Goal: Task Accomplishment & Management: Use online tool/utility

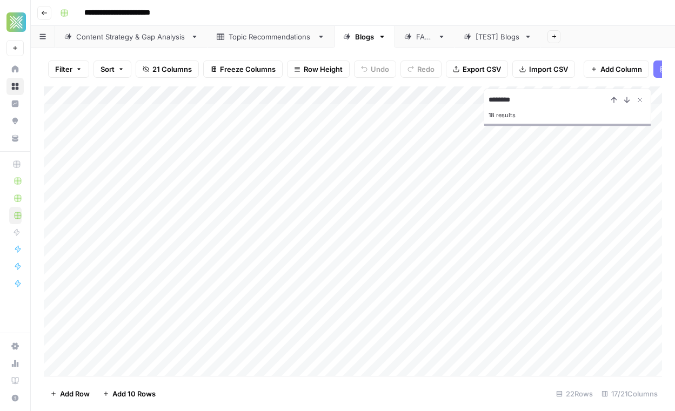
click at [385, 209] on div "Add Column" at bounding box center [353, 231] width 618 height 290
click at [402, 228] on div "Add Column" at bounding box center [353, 231] width 618 height 290
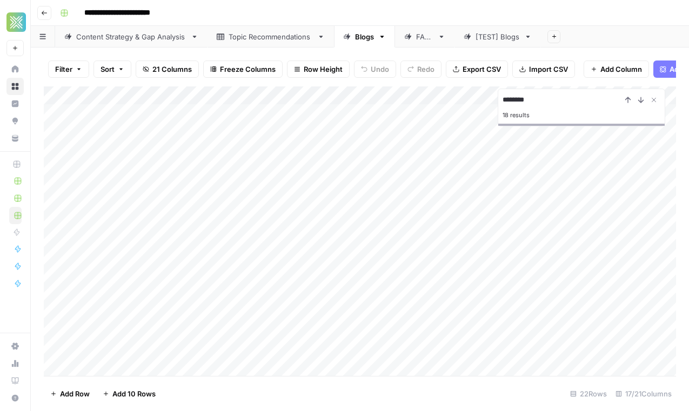
click at [303, 242] on div "Add Column" at bounding box center [360, 231] width 632 height 290
click at [403, 245] on div "Add Column" at bounding box center [360, 231] width 632 height 290
click at [273, 243] on div "Add Column" at bounding box center [360, 231] width 632 height 290
click at [278, 260] on div "Add Column" at bounding box center [360, 231] width 632 height 290
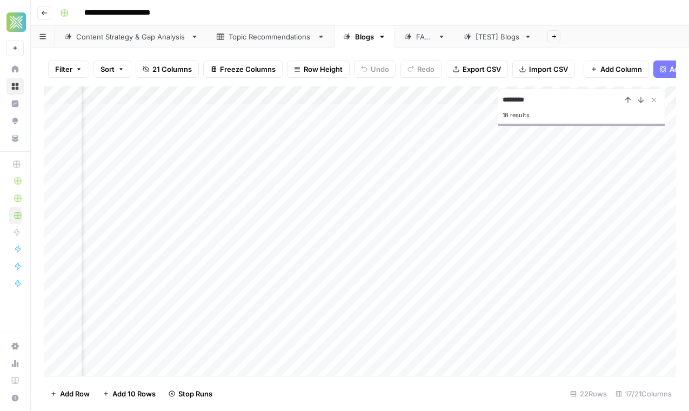
scroll to position [0, 0]
click at [251, 263] on div "Add Column" at bounding box center [360, 231] width 632 height 290
click at [246, 279] on div "Add Column" at bounding box center [360, 231] width 632 height 290
click at [566, 278] on div "Add Column" at bounding box center [360, 231] width 632 height 290
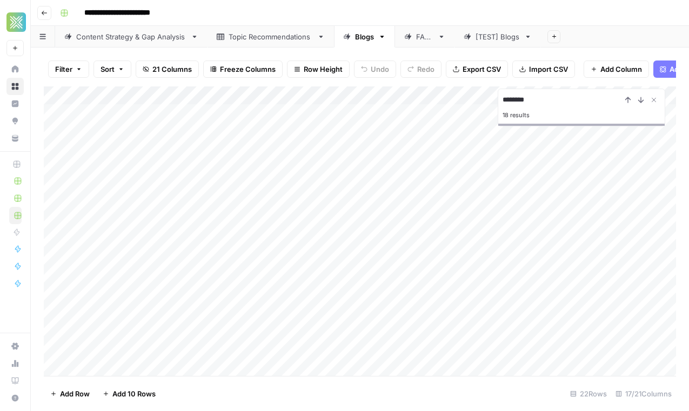
scroll to position [0, 0]
click at [249, 296] on div "Add Column" at bounding box center [360, 231] width 632 height 290
click at [253, 316] on div "Add Column" at bounding box center [360, 231] width 632 height 290
click at [267, 330] on div "Add Column" at bounding box center [360, 231] width 632 height 290
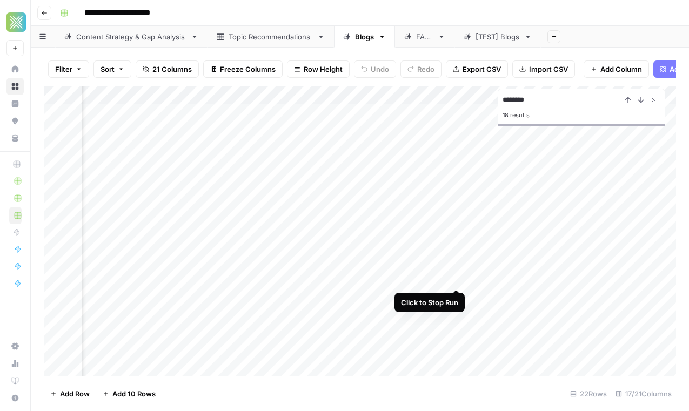
click at [457, 279] on div "Add Column" at bounding box center [360, 231] width 632 height 290
click at [457, 261] on div "Add Column" at bounding box center [360, 231] width 632 height 290
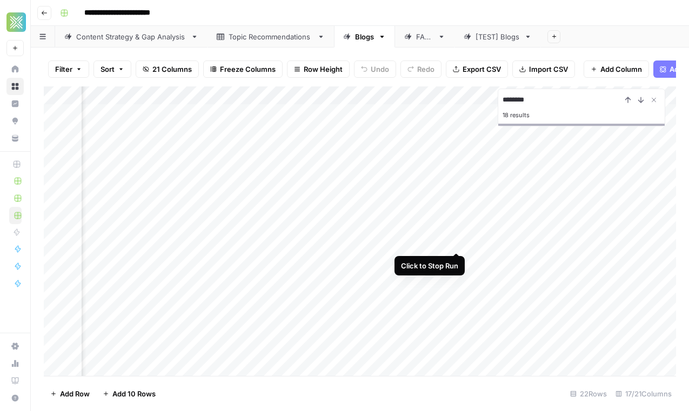
click at [457, 243] on div "Add Column" at bounding box center [360, 231] width 632 height 290
click at [294, 245] on div "Add Column" at bounding box center [360, 231] width 632 height 290
click at [522, 242] on div "Add Column" at bounding box center [360, 231] width 632 height 290
click at [521, 263] on div "Add Column" at bounding box center [360, 231] width 632 height 290
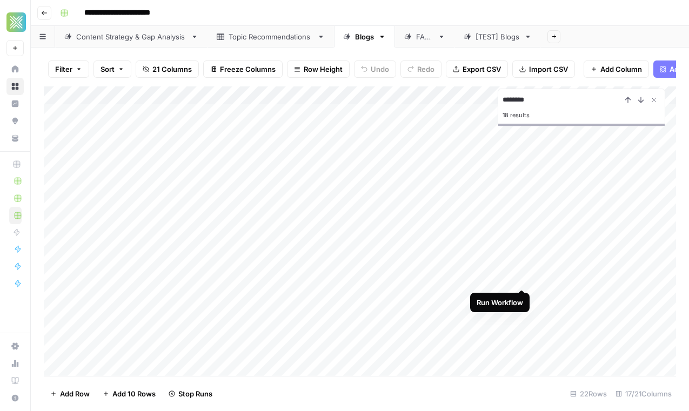
click at [521, 278] on div "Add Column" at bounding box center [360, 231] width 632 height 290
click at [522, 295] on div "Add Column" at bounding box center [360, 231] width 632 height 290
click at [520, 315] on div "Add Column" at bounding box center [360, 231] width 632 height 290
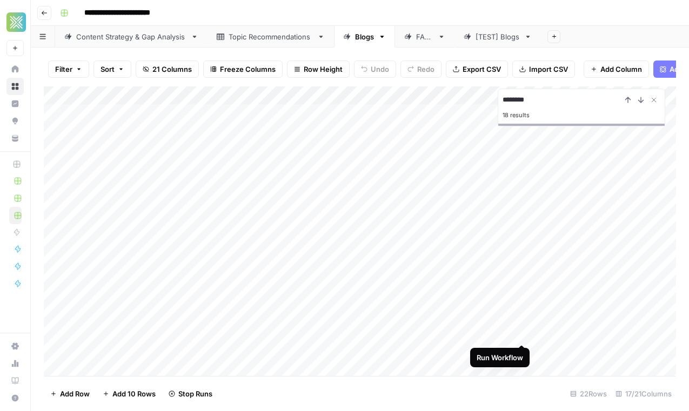
click at [520, 332] on div "Add Column" at bounding box center [360, 231] width 632 height 290
click at [520, 352] on div "Add Column" at bounding box center [360, 231] width 632 height 290
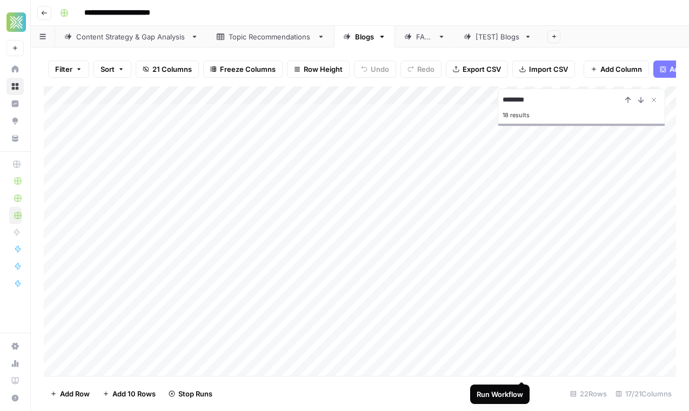
click at [521, 370] on div "Add Column" at bounding box center [360, 231] width 632 height 290
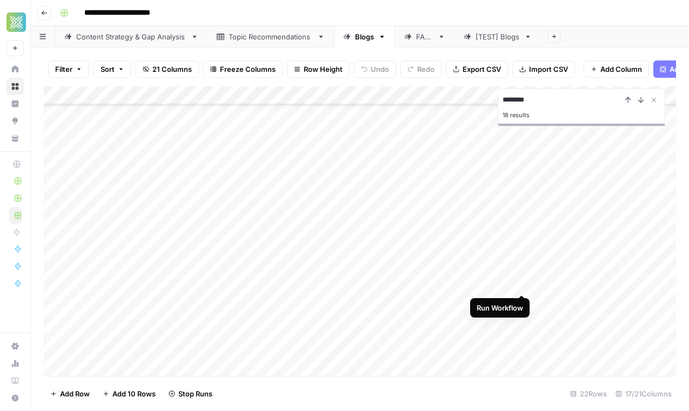
click at [521, 287] on div "Add Column" at bounding box center [360, 231] width 632 height 290
click at [521, 255] on div "Add Column" at bounding box center [360, 231] width 632 height 290
click at [521, 275] on div "Add Column" at bounding box center [360, 231] width 632 height 290
click at [521, 294] on div "Add Column" at bounding box center [360, 231] width 632 height 290
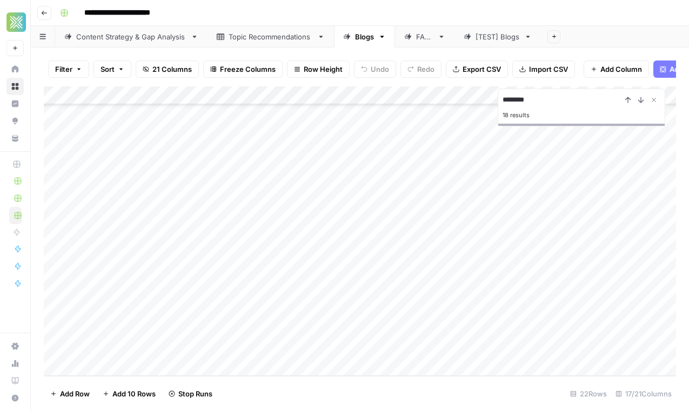
click at [523, 315] on div "Add Column" at bounding box center [360, 231] width 632 height 290
click at [259, 192] on div "Add Column" at bounding box center [360, 231] width 632 height 290
click at [239, 297] on div "Add Column" at bounding box center [360, 231] width 632 height 290
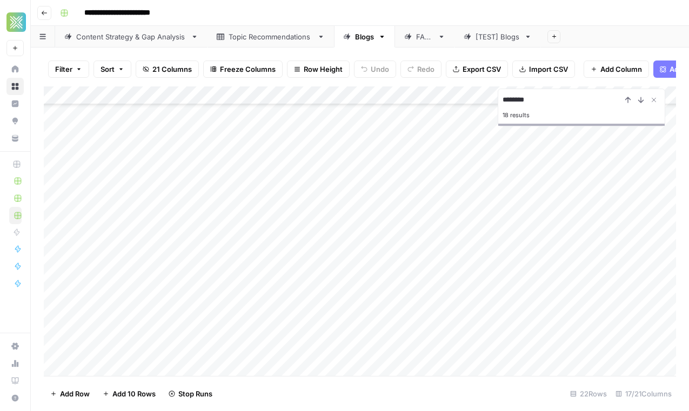
click at [239, 297] on div "Add Column" at bounding box center [360, 231] width 632 height 290
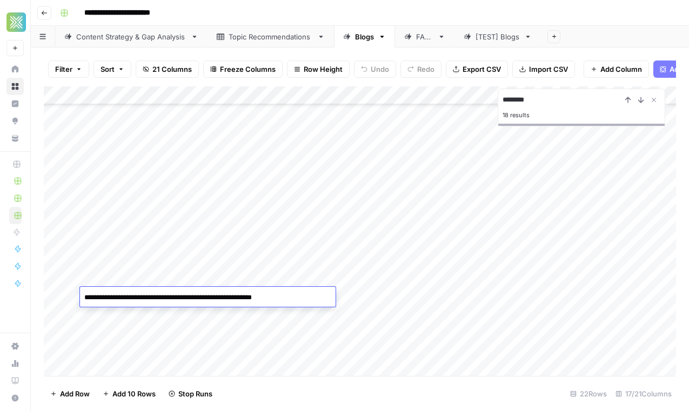
click at [259, 298] on textarea "**********" at bounding box center [208, 297] width 256 height 15
click at [278, 314] on div "Add Column" at bounding box center [360, 231] width 632 height 290
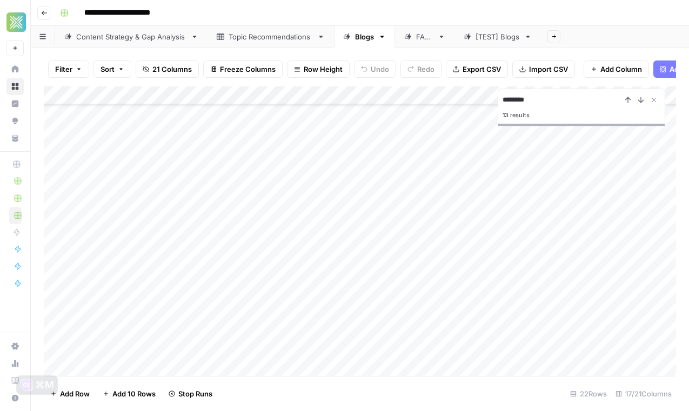
click at [278, 314] on div "Add Column" at bounding box center [360, 231] width 632 height 290
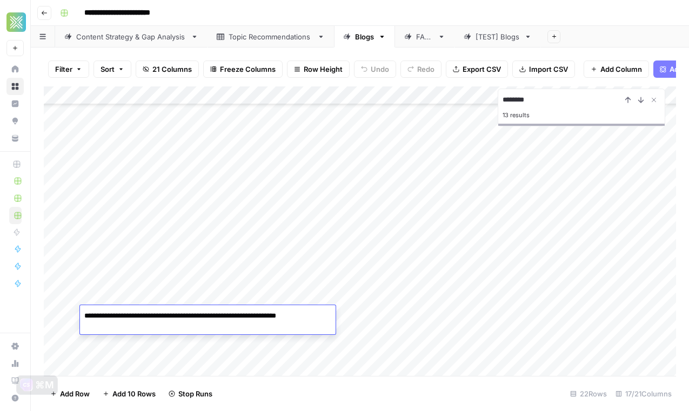
click at [286, 339] on div "Add Column" at bounding box center [360, 231] width 632 height 290
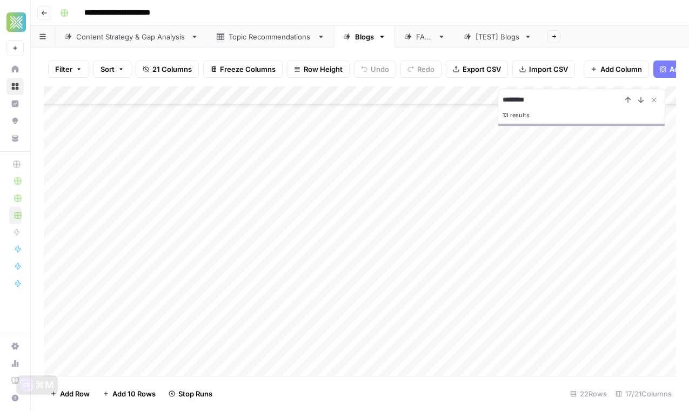
click at [286, 339] on div "Add Column" at bounding box center [360, 231] width 632 height 290
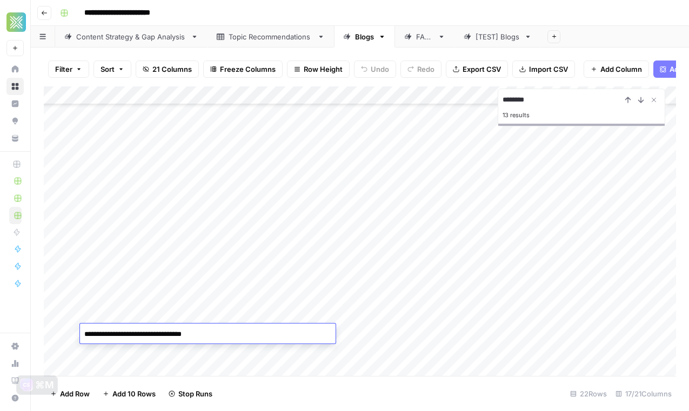
click at [286, 339] on textarea "**********" at bounding box center [208, 334] width 256 height 15
click at [236, 359] on div "Add Column" at bounding box center [360, 231] width 632 height 290
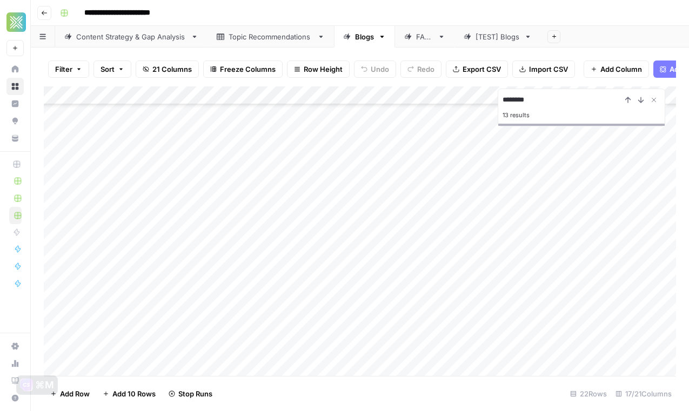
scroll to position [116, 1]
click at [238, 298] on div "Add Column" at bounding box center [360, 231] width 632 height 290
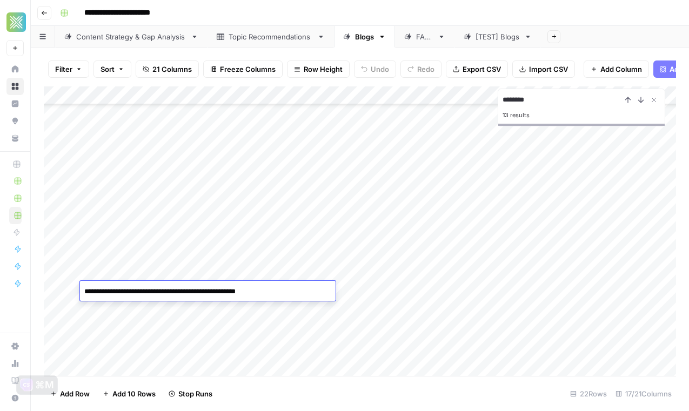
scroll to position [150, 1]
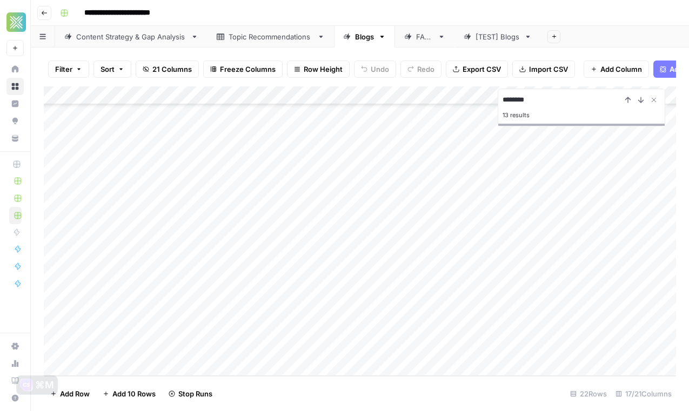
click at [320, 343] on div "Add Column" at bounding box center [360, 231] width 632 height 290
click at [306, 278] on div "Add Column" at bounding box center [360, 231] width 632 height 290
click at [294, 278] on div "Add Column" at bounding box center [360, 231] width 632 height 290
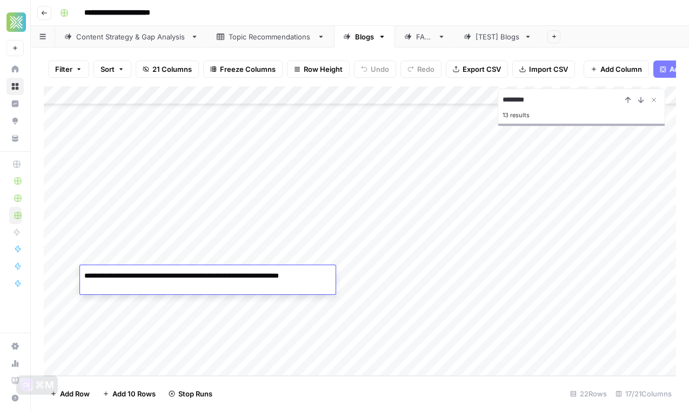
click at [294, 278] on textarea "**********" at bounding box center [208, 282] width 256 height 26
click at [286, 256] on div "Add Column" at bounding box center [360, 231] width 632 height 290
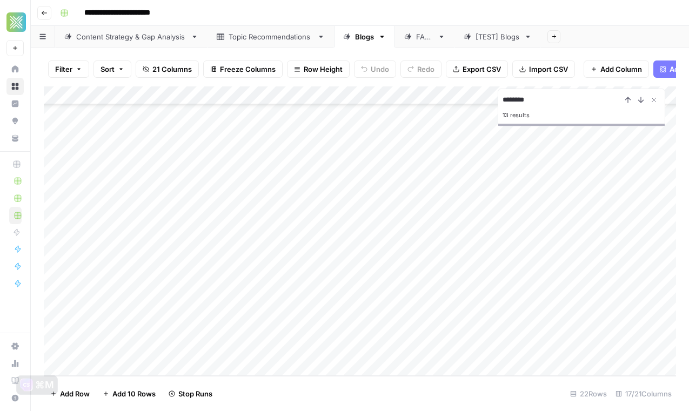
click at [280, 276] on div "Add Column" at bounding box center [360, 231] width 632 height 290
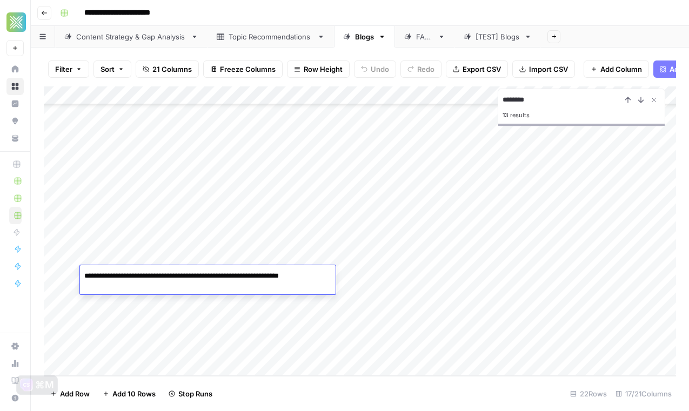
click at [267, 278] on textarea "**********" at bounding box center [208, 282] width 256 height 26
click at [162, 281] on textarea "**********" at bounding box center [208, 282] width 256 height 26
click at [521, 259] on div "Add Column" at bounding box center [360, 231] width 632 height 290
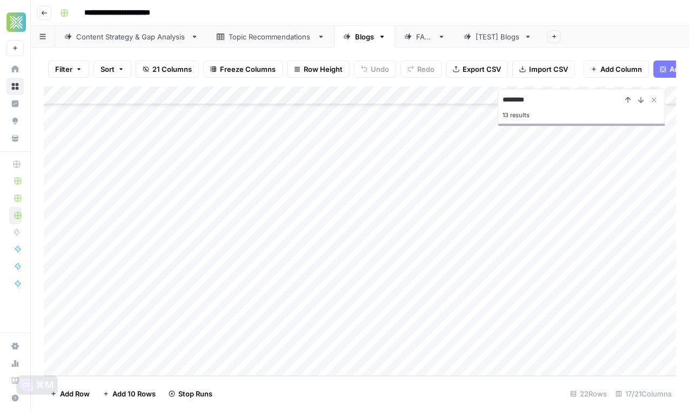
click at [70, 257] on div "Add Column" at bounding box center [360, 231] width 632 height 290
click at [70, 254] on div "Add Column" at bounding box center [360, 231] width 632 height 290
click at [147, 279] on div "Add Column" at bounding box center [360, 231] width 632 height 290
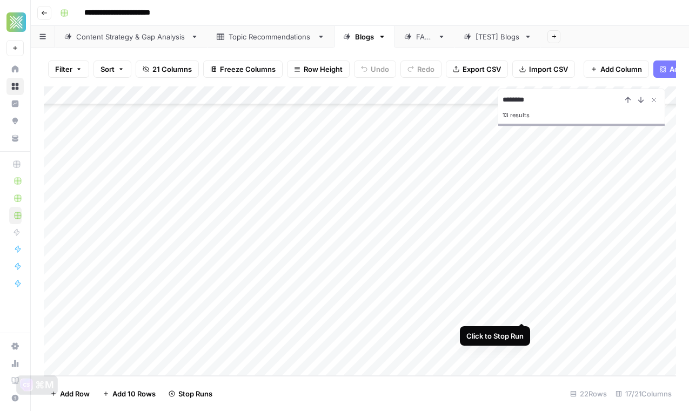
click at [525, 310] on div "Add Column" at bounding box center [360, 231] width 632 height 290
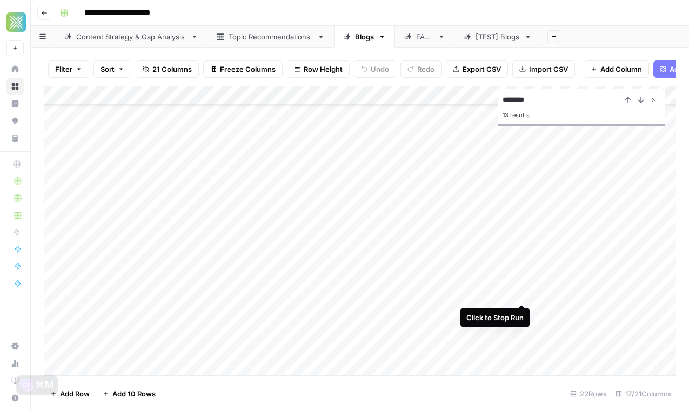
click at [524, 293] on div "Add Column" at bounding box center [360, 231] width 632 height 290
click at [293, 276] on div "Add Column" at bounding box center [360, 231] width 632 height 290
click at [309, 318] on div "Add Column" at bounding box center [360, 231] width 632 height 290
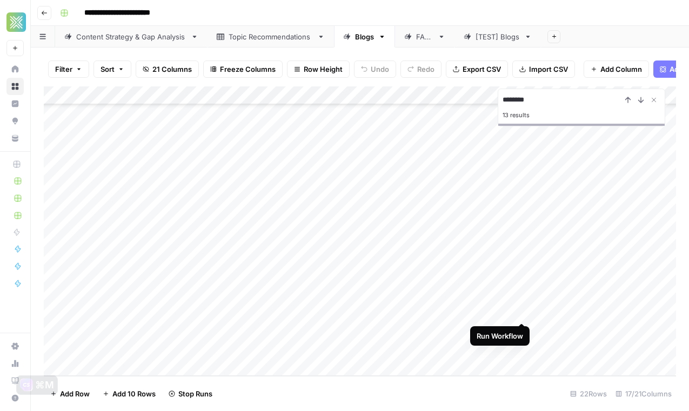
click at [520, 312] on div "Add Column" at bounding box center [360, 231] width 632 height 290
click at [181, 310] on div "Add Column" at bounding box center [360, 231] width 632 height 290
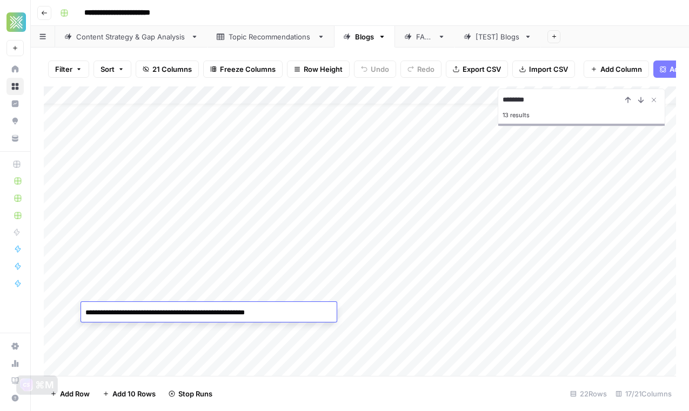
scroll to position [0, 3]
click at [270, 189] on div "Add Column" at bounding box center [360, 231] width 632 height 290
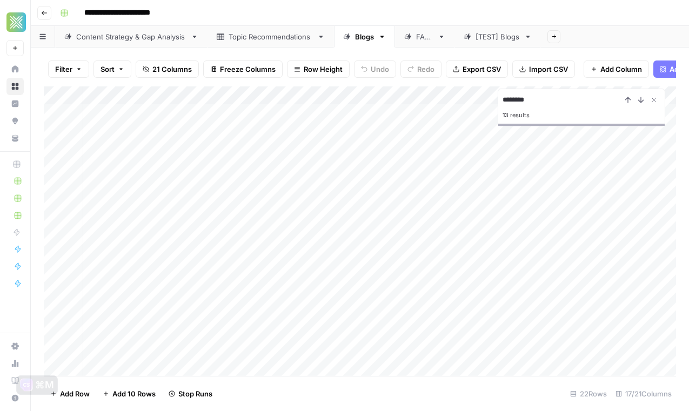
click at [529, 117] on div "13 results" at bounding box center [581, 115] width 158 height 13
click at [532, 97] on input "********" at bounding box center [561, 99] width 119 height 13
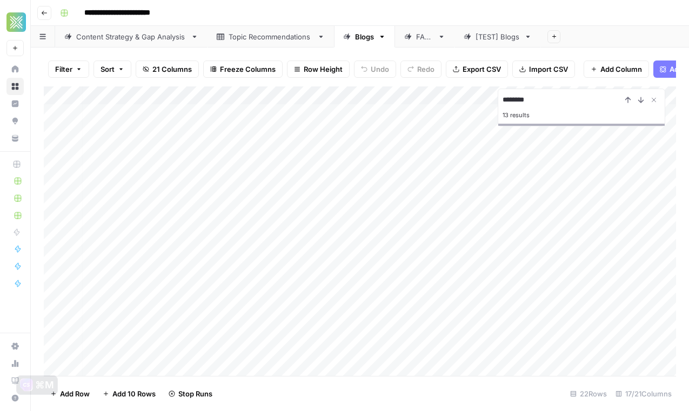
paste input "**********"
type input "**********"
click at [304, 243] on div "Add Column" at bounding box center [360, 231] width 632 height 290
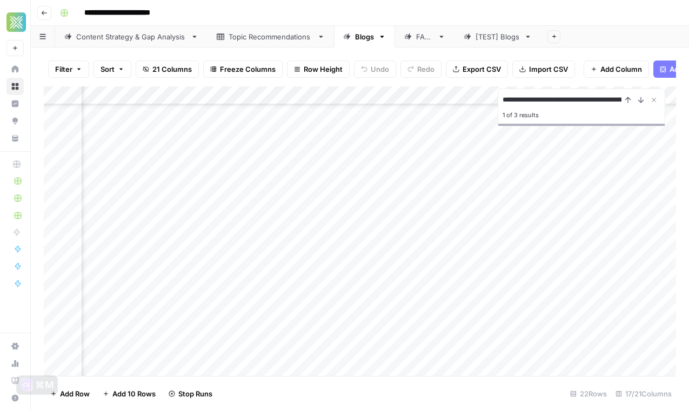
scroll to position [75, 0]
click at [230, 193] on div "Add Column" at bounding box center [360, 231] width 632 height 290
click at [565, 185] on div "Add Column" at bounding box center [360, 231] width 632 height 290
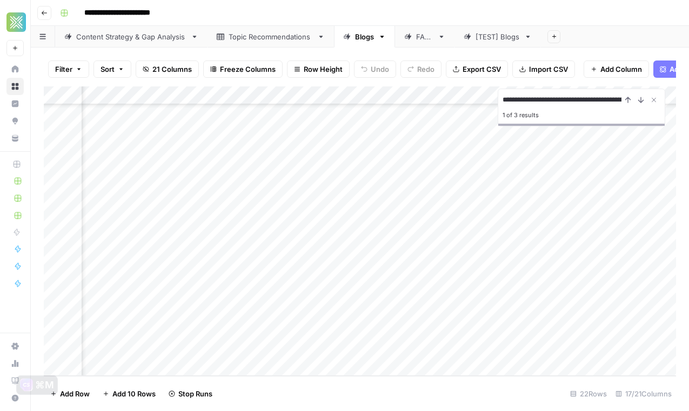
click at [529, 184] on div "Add Column" at bounding box center [360, 231] width 632 height 290
click at [521, 144] on div "Add Column" at bounding box center [360, 231] width 632 height 290
click at [519, 315] on div "Add Column" at bounding box center [360, 231] width 632 height 290
click at [551, 311] on div "Add Column" at bounding box center [360, 231] width 632 height 290
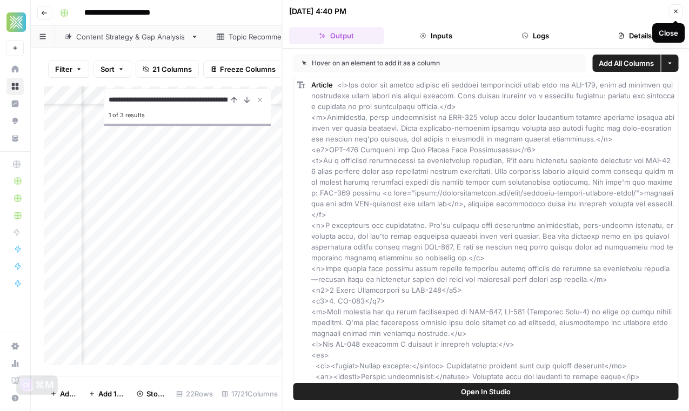
click at [673, 11] on icon "button" at bounding box center [675, 11] width 6 height 6
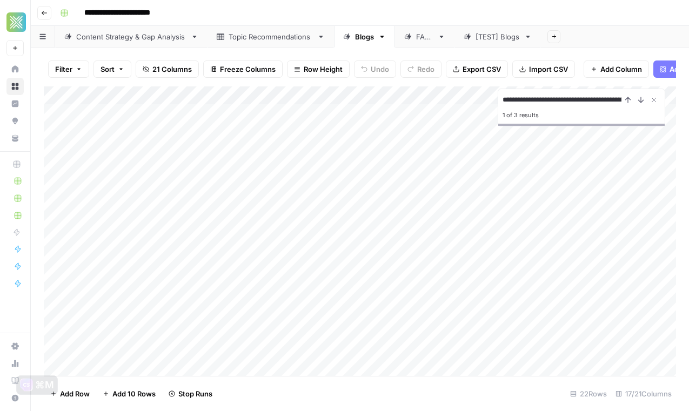
click at [277, 239] on div "Add Column" at bounding box center [360, 231] width 632 height 290
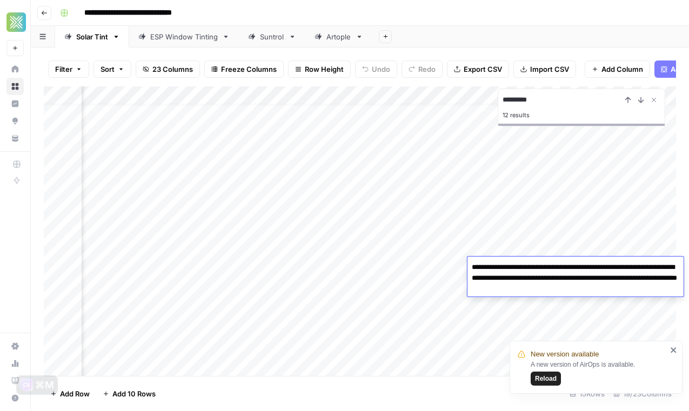
scroll to position [12, 1315]
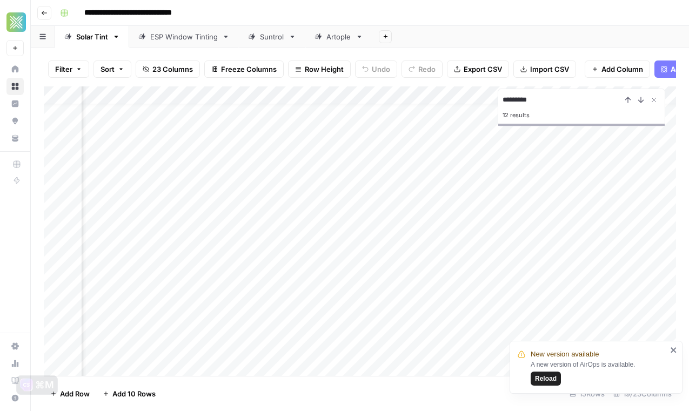
click at [436, 273] on div "Add Column" at bounding box center [360, 231] width 632 height 290
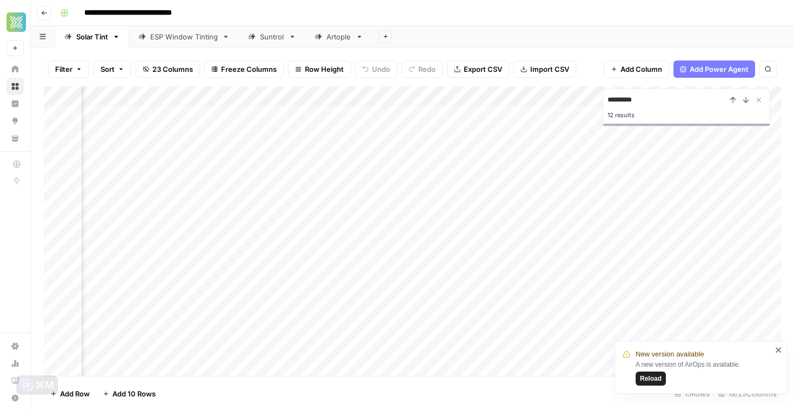
click at [419, 289] on div "Add Column" at bounding box center [412, 231] width 737 height 290
click at [688, 303] on div "Add Column" at bounding box center [412, 231] width 737 height 290
click at [536, 303] on div "Add Column" at bounding box center [412, 231] width 737 height 290
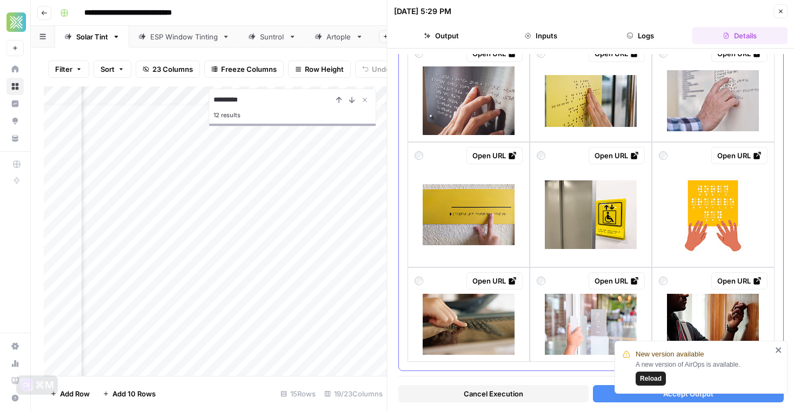
scroll to position [848, 0]
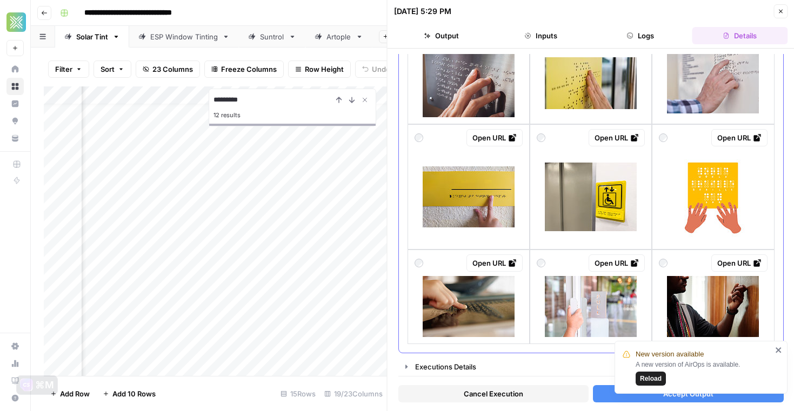
click at [432, 144] on div "Open URL" at bounding box center [468, 137] width 108 height 17
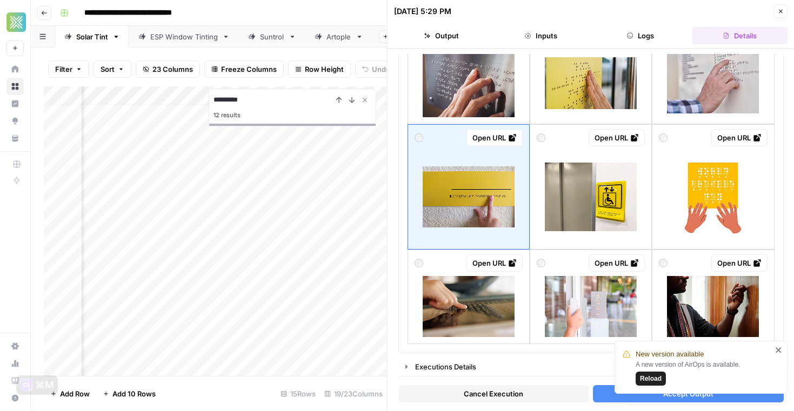
click at [641, 398] on button "Accept Output" at bounding box center [688, 393] width 190 height 17
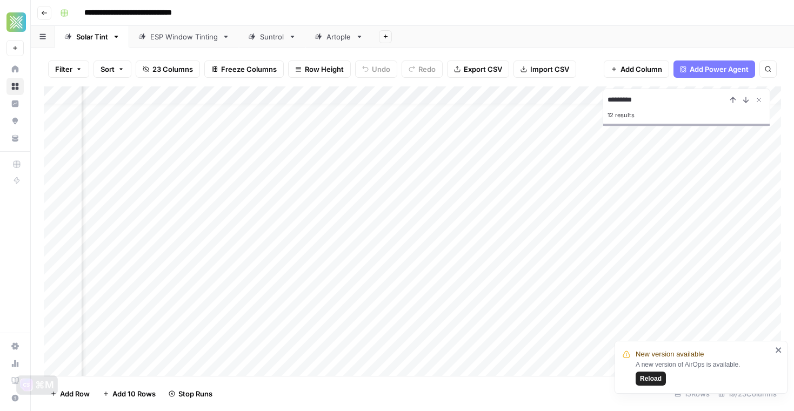
click at [688, 351] on icon "close" at bounding box center [777, 349] width 5 height 5
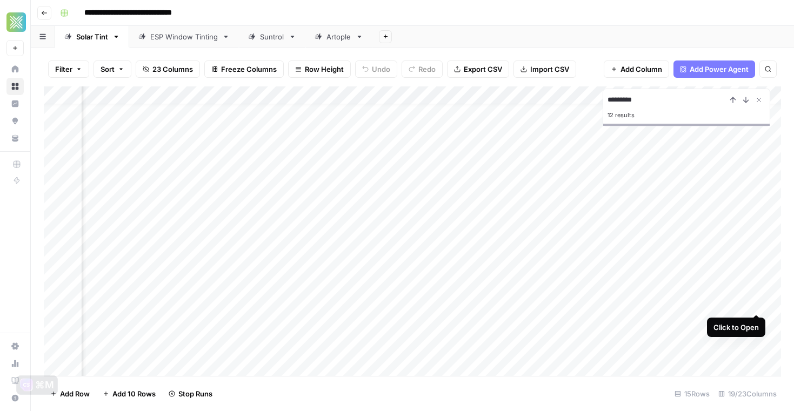
click at [688, 304] on div "Add Column" at bounding box center [412, 231] width 737 height 290
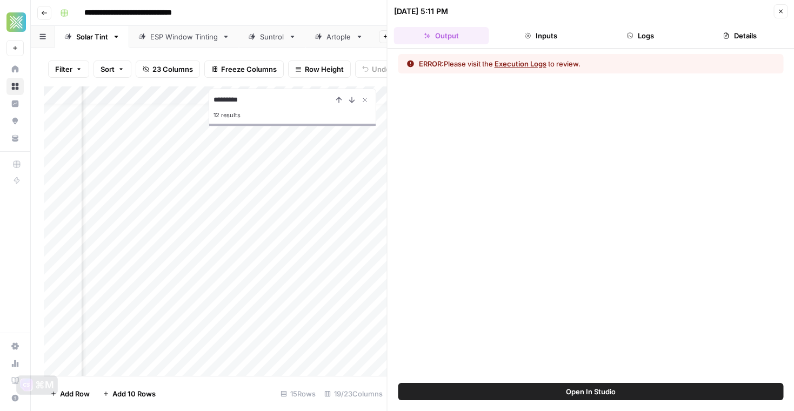
click at [688, 11] on button "Close" at bounding box center [780, 11] width 14 height 14
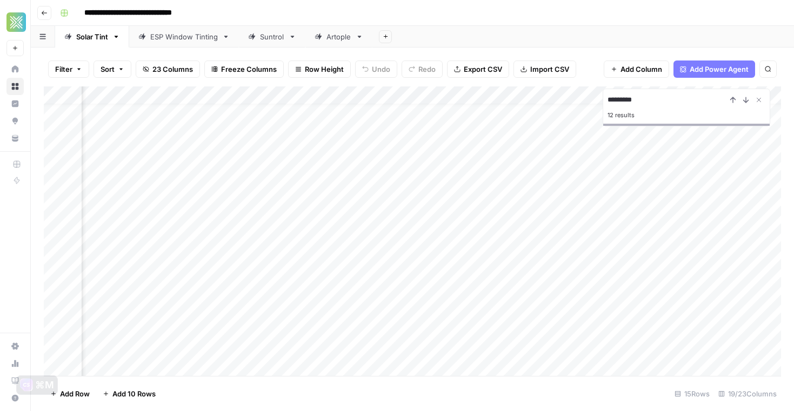
scroll to position [12, 1191]
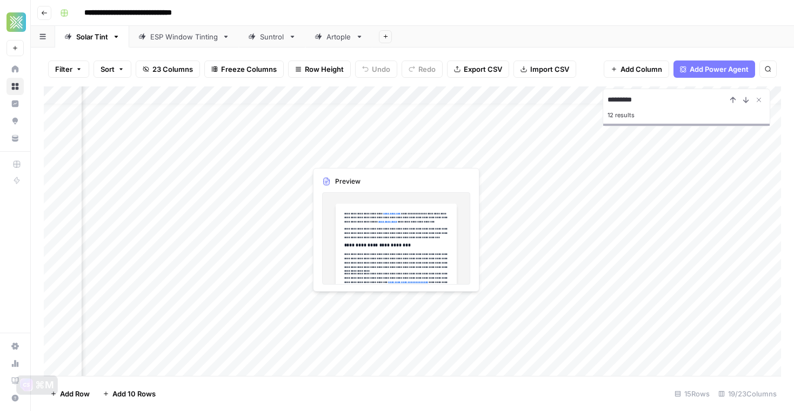
click at [381, 310] on div "Add Column" at bounding box center [412, 231] width 737 height 290
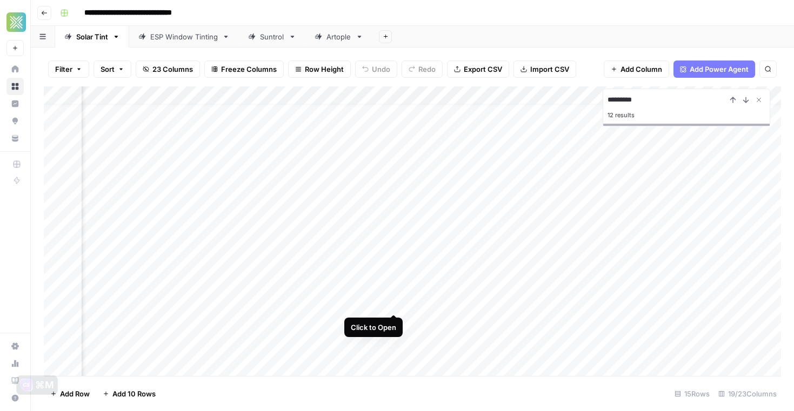
click at [397, 303] on div "Add Column" at bounding box center [412, 231] width 737 height 290
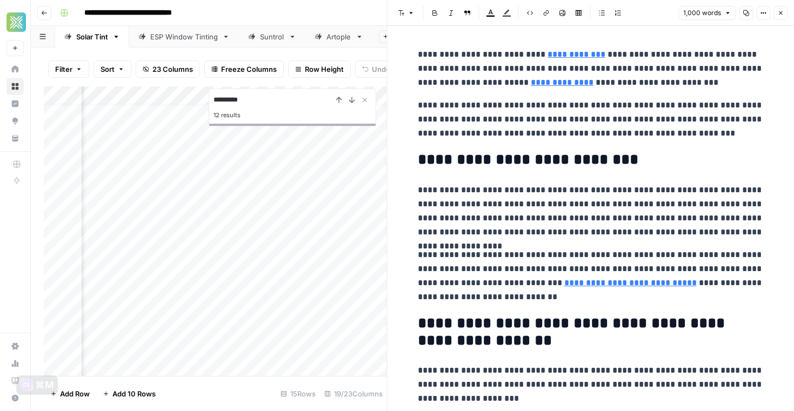
click at [420, 51] on p "**********" at bounding box center [591, 69] width 346 height 42
copy div "**********"
click at [688, 14] on icon "button" at bounding box center [780, 13] width 6 height 6
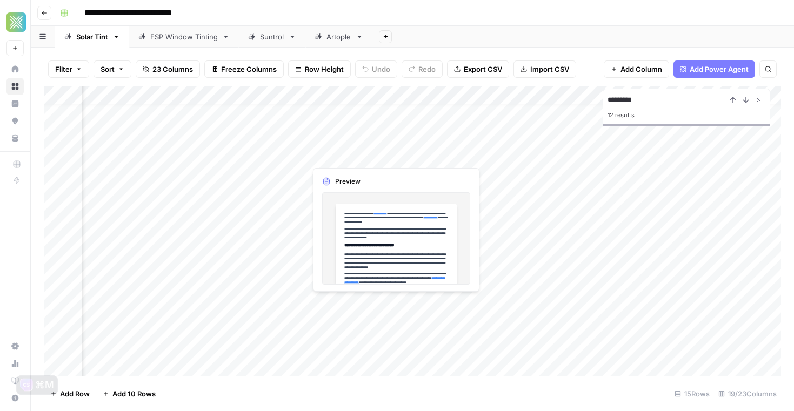
click at [361, 308] on div "Add Column" at bounding box center [412, 231] width 737 height 290
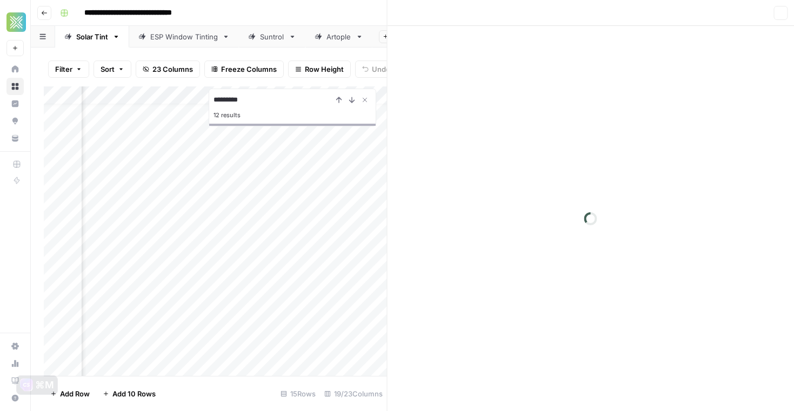
scroll to position [12, 1170]
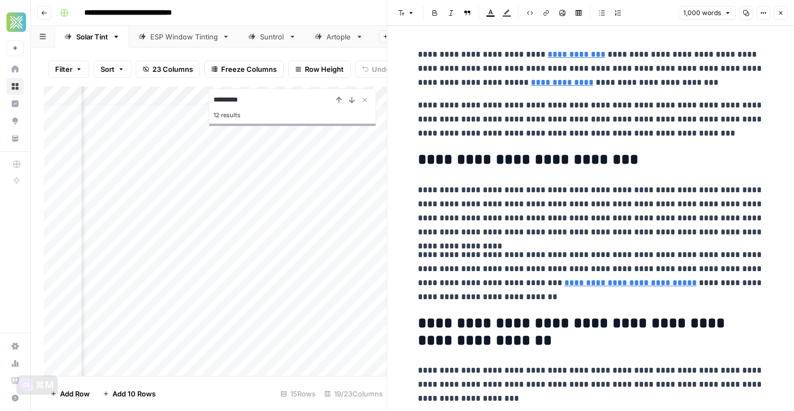
click at [688, 16] on icon "button" at bounding box center [780, 13] width 6 height 6
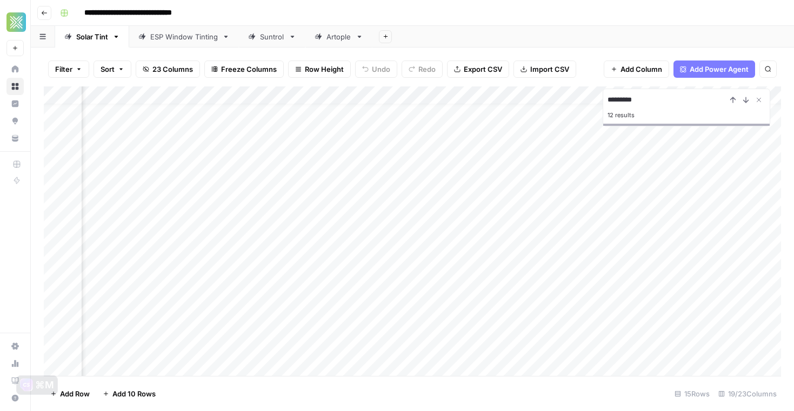
click at [283, 304] on div "Add Column" at bounding box center [412, 231] width 737 height 290
